Goal: Transaction & Acquisition: Purchase product/service

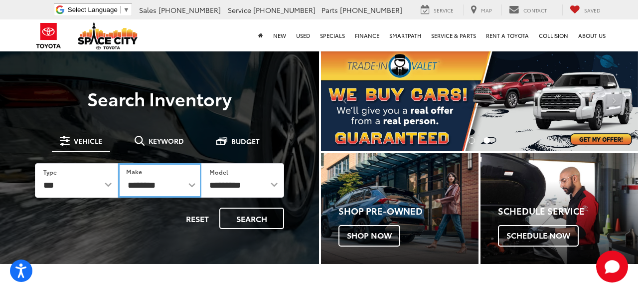
click at [184, 188] on select "**********" at bounding box center [159, 180] width 83 height 34
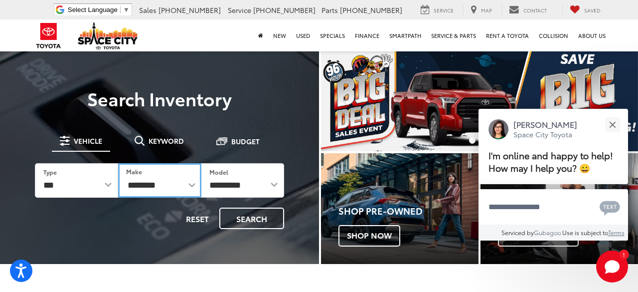
click at [188, 187] on select "**********" at bounding box center [159, 180] width 83 height 34
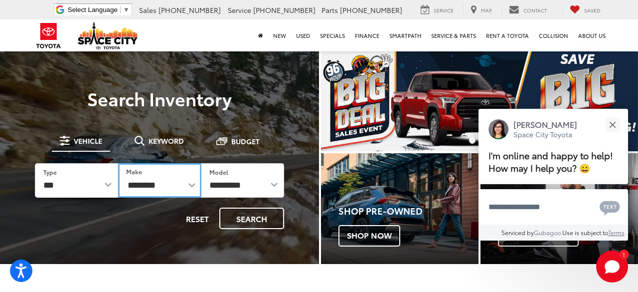
click at [191, 189] on select "**********" at bounding box center [159, 180] width 83 height 34
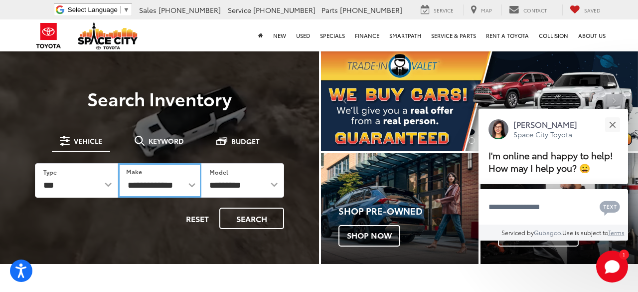
click at [118, 163] on select "**********" at bounding box center [159, 180] width 83 height 34
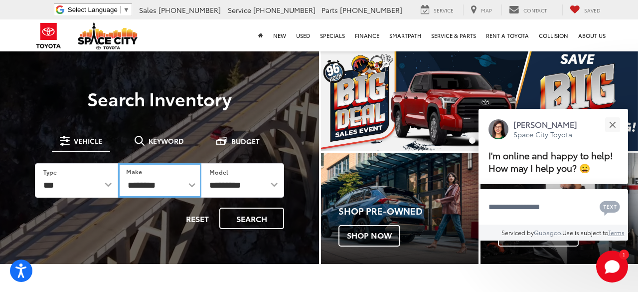
click at [182, 189] on select "**********" at bounding box center [159, 180] width 83 height 34
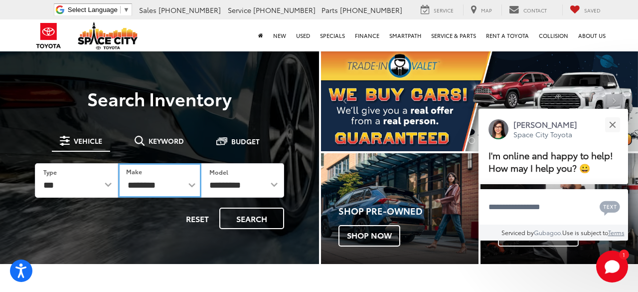
select select "******"
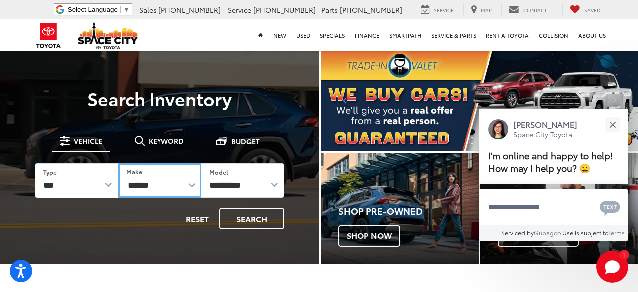
click at [118, 163] on select "**********" at bounding box center [159, 180] width 83 height 34
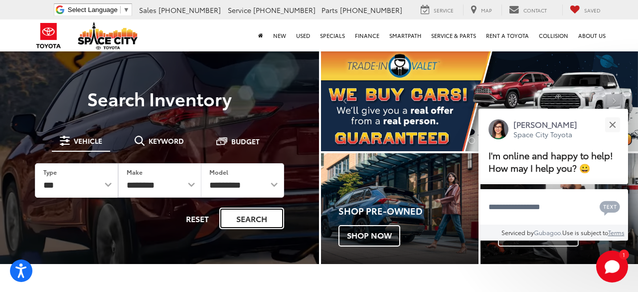
click at [259, 225] on button "Search" at bounding box center [251, 217] width 65 height 21
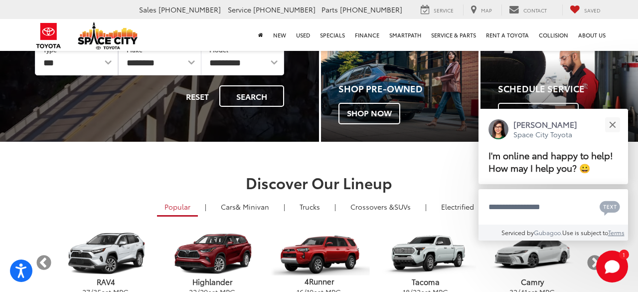
scroll to position [119, 0]
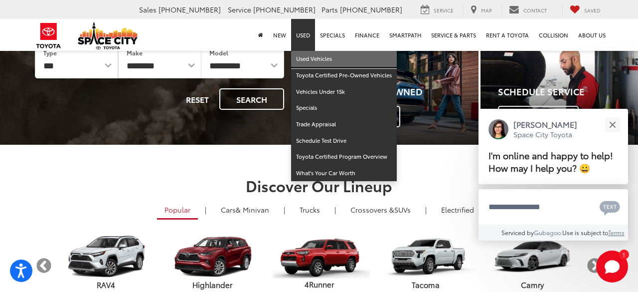
click at [311, 62] on link "Used Vehicles" at bounding box center [344, 59] width 106 height 16
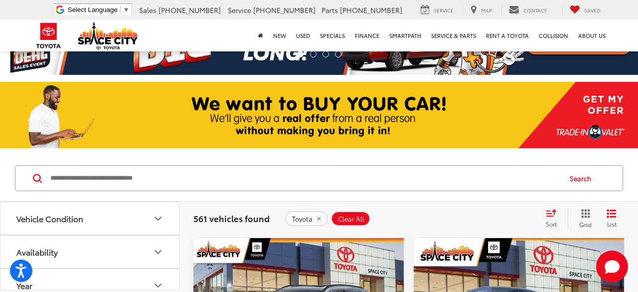
scroll to position [36, 0]
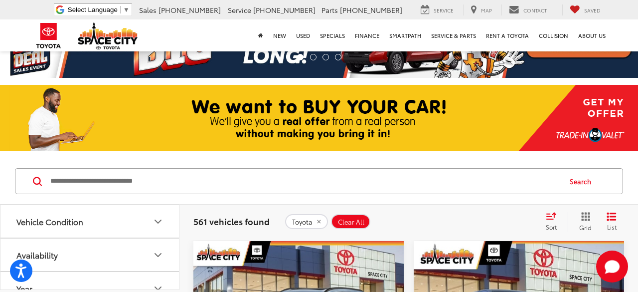
click at [554, 229] on span "Sort" at bounding box center [551, 226] width 11 height 8
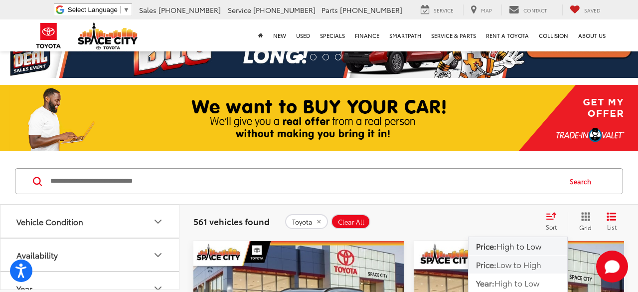
click at [535, 268] on span "Low to High" at bounding box center [518, 263] width 45 height 11
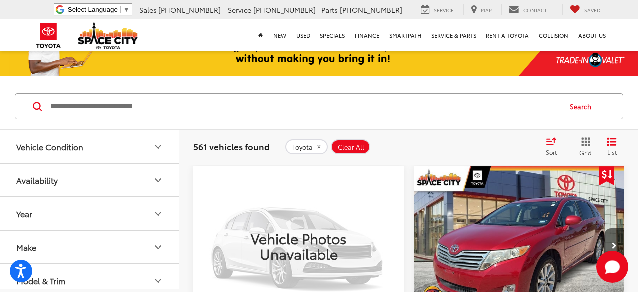
scroll to position [109, 0]
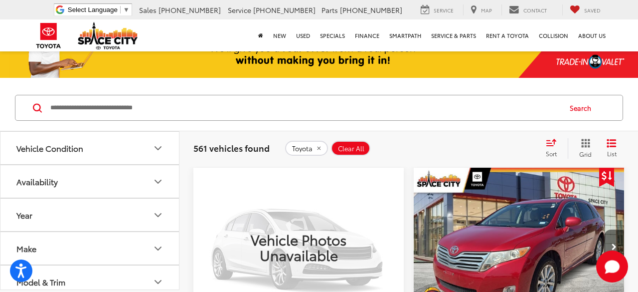
click at [608, 238] on button "Next image" at bounding box center [614, 246] width 20 height 35
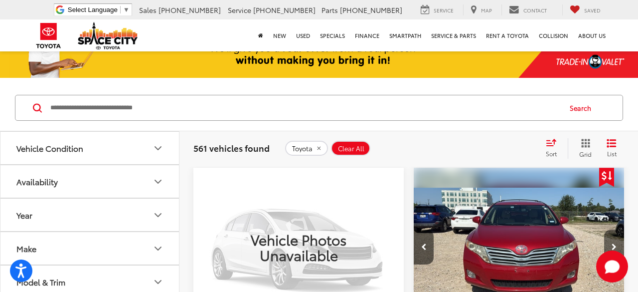
scroll to position [148, 0]
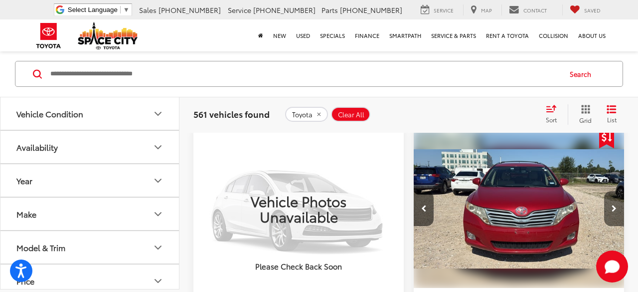
click at [616, 204] on button "Next image" at bounding box center [614, 208] width 20 height 35
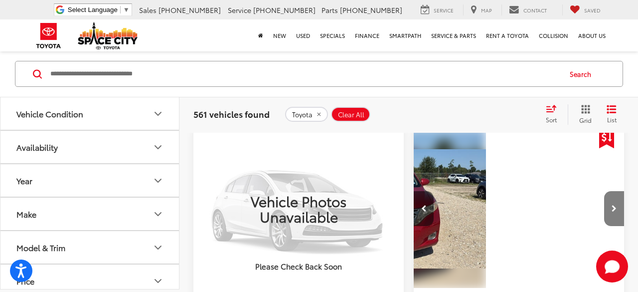
scroll to position [0, 424]
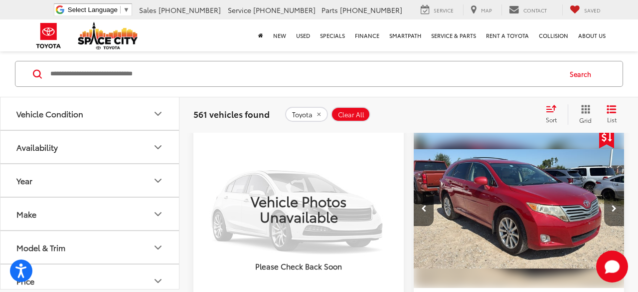
click at [615, 205] on icon "Next image" at bounding box center [613, 208] width 5 height 7
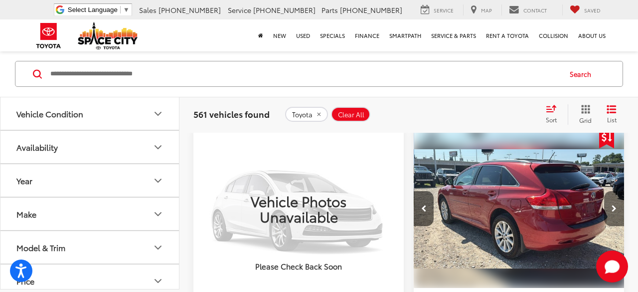
scroll to position [0, 635]
click at [614, 206] on icon "Next image" at bounding box center [613, 208] width 5 height 7
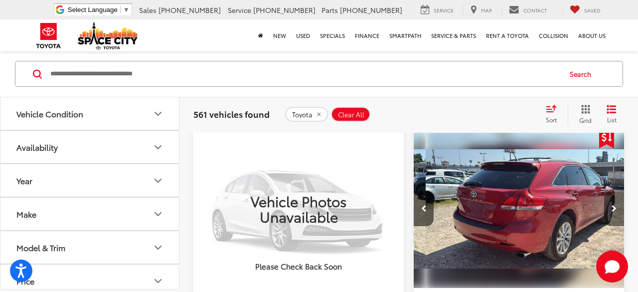
scroll to position [0, 847]
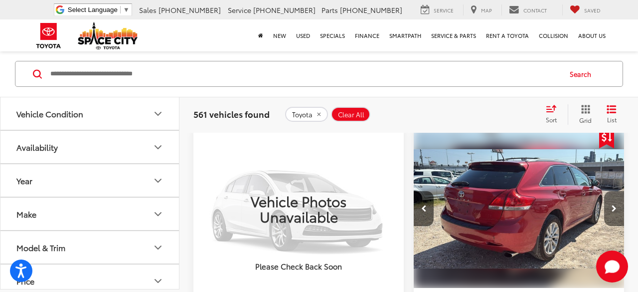
click at [617, 207] on button "Next image" at bounding box center [614, 208] width 20 height 35
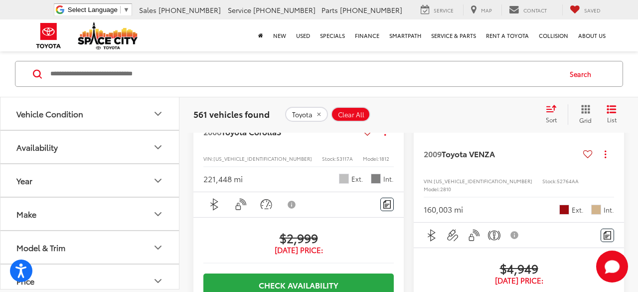
scroll to position [354, 0]
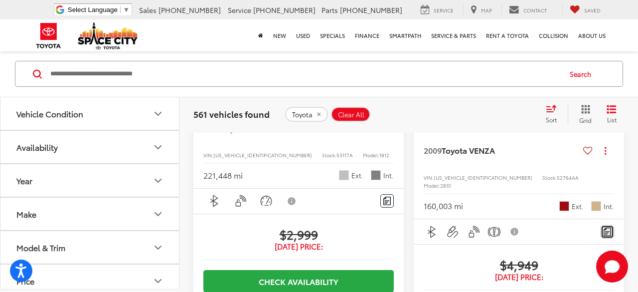
click at [611, 225] on button "Comments" at bounding box center [606, 231] width 13 height 13
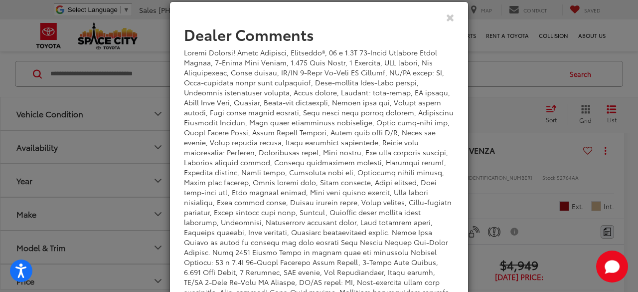
scroll to position [50, 0]
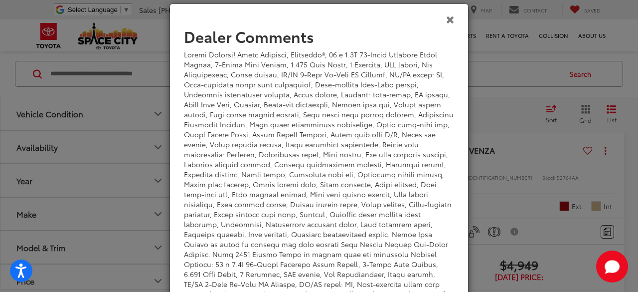
click at [450, 18] on icon "Close" at bounding box center [450, 19] width 8 height 10
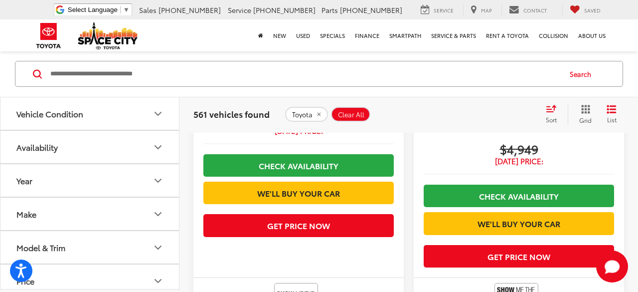
scroll to position [471, 0]
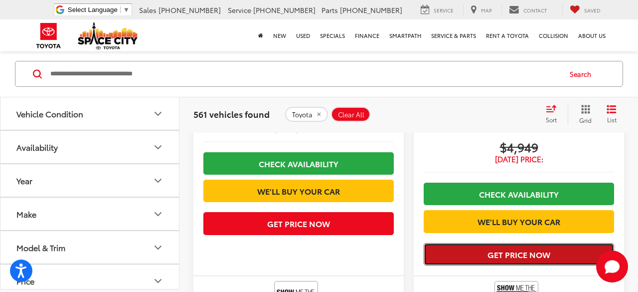
click at [570, 248] on button "Get Price Now" at bounding box center [519, 254] width 190 height 22
click at [562, 245] on button "Get Price Now" at bounding box center [519, 254] width 190 height 22
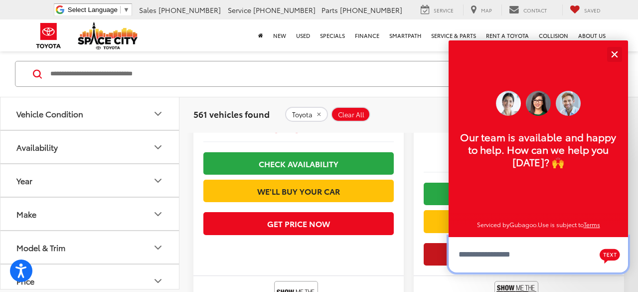
scroll to position [12, 0]
click at [614, 58] on button "Close" at bounding box center [613, 53] width 21 height 21
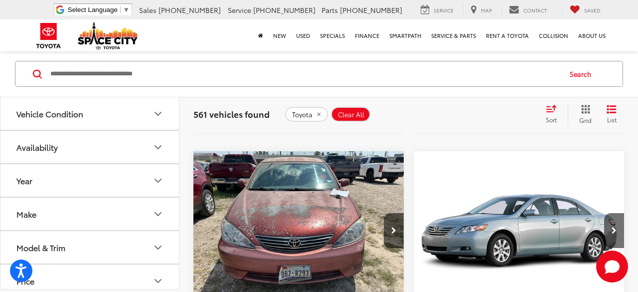
scroll to position [687, 0]
click at [388, 225] on button "Next image" at bounding box center [394, 230] width 20 height 35
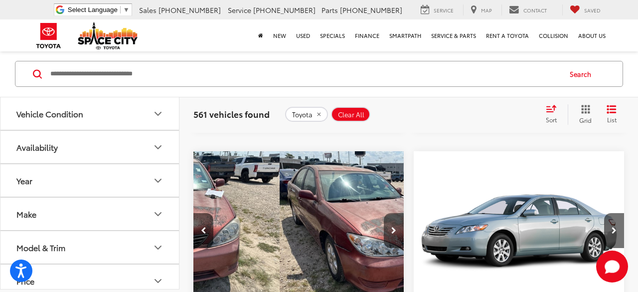
scroll to position [0, 212]
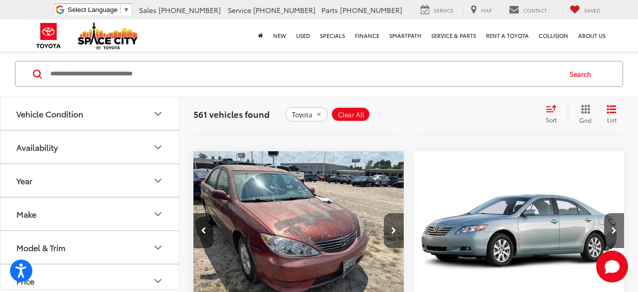
click at [391, 224] on button "Next image" at bounding box center [394, 230] width 20 height 35
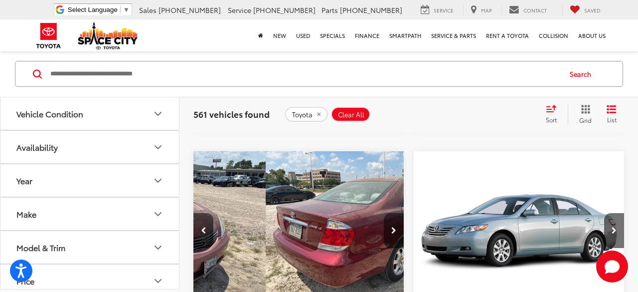
scroll to position [0, 424]
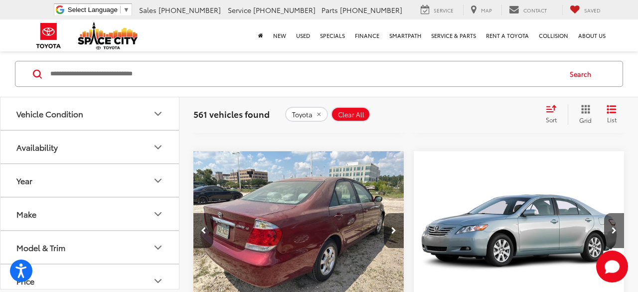
click at [381, 228] on img "2005 Toyota Camry LE 2" at bounding box center [299, 230] width 212 height 159
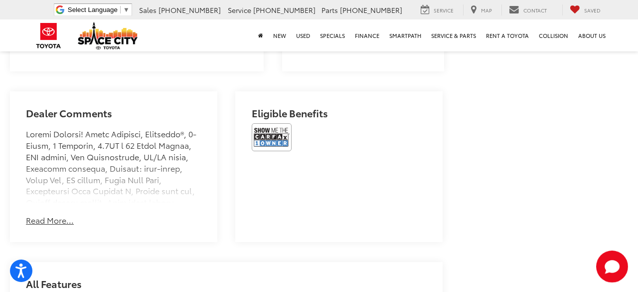
scroll to position [576, 0]
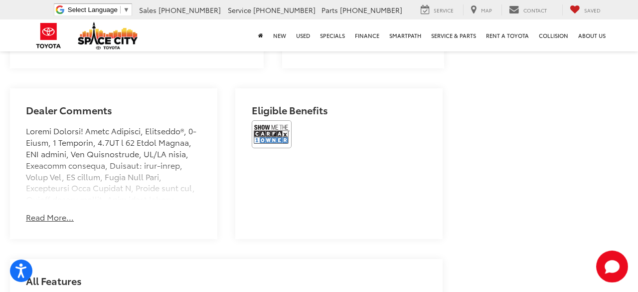
click at [37, 220] on button "Read More..." at bounding box center [50, 216] width 48 height 11
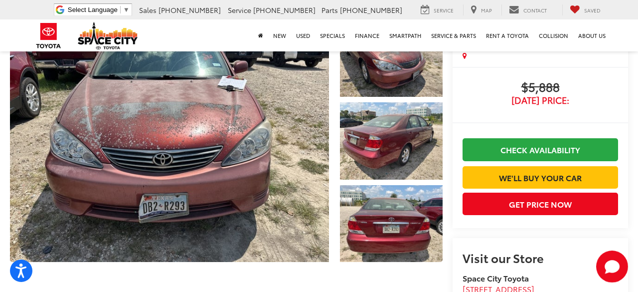
scroll to position [70, 0]
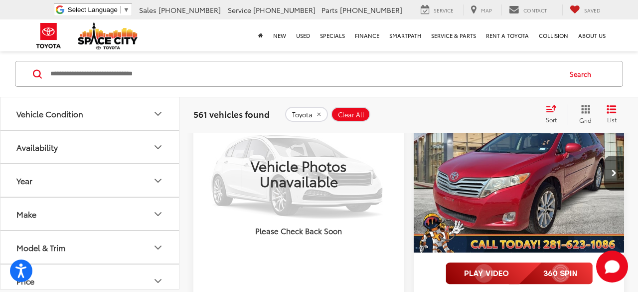
scroll to position [183, 0]
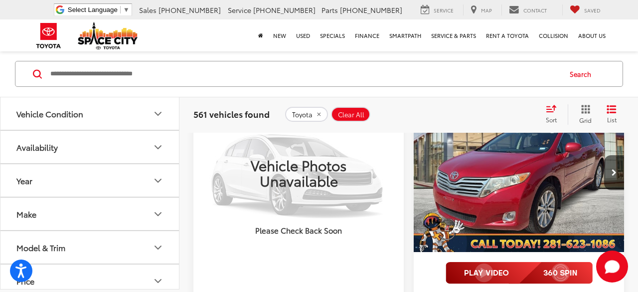
click at [497, 270] on img at bounding box center [519, 273] width 147 height 22
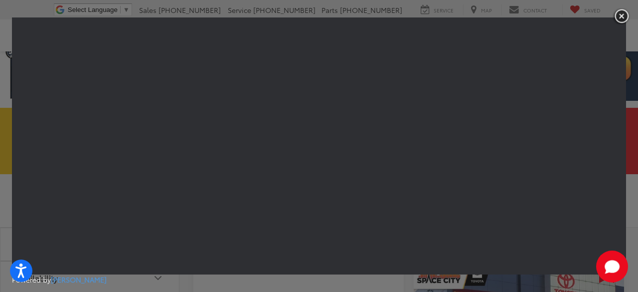
scroll to position [0, 0]
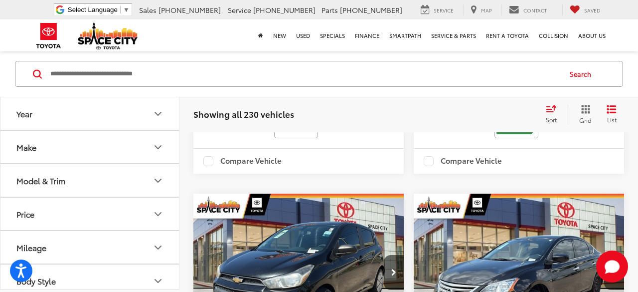
scroll to position [1113, 0]
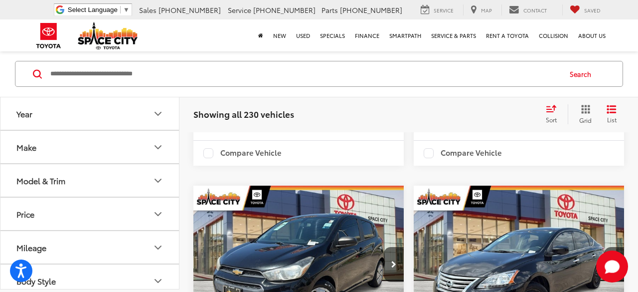
click at [517, 128] on img at bounding box center [516, 114] width 40 height 26
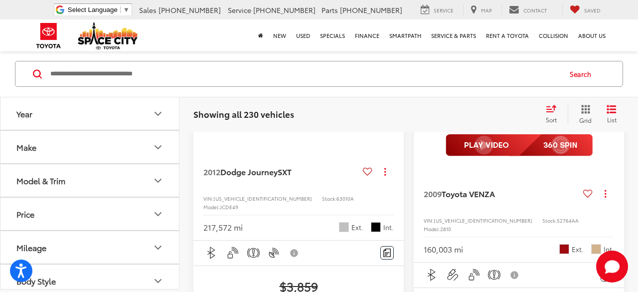
scroll to position [772, 0]
click at [587, 196] on icon at bounding box center [587, 192] width 9 height 7
